Goal: Navigation & Orientation: Go to known website

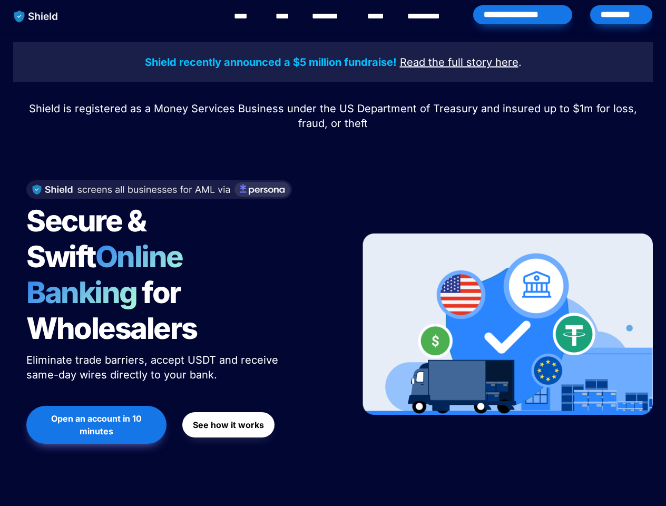
click at [333, 253] on div "Secure & Swift Online Banking for Wholesalers Eliminate trade barriers, accept …" at bounding box center [179, 324] width 333 height 309
click at [36, 16] on img "main navigation" at bounding box center [36, 16] width 54 height 22
